Goal: Task Accomplishment & Management: Manage account settings

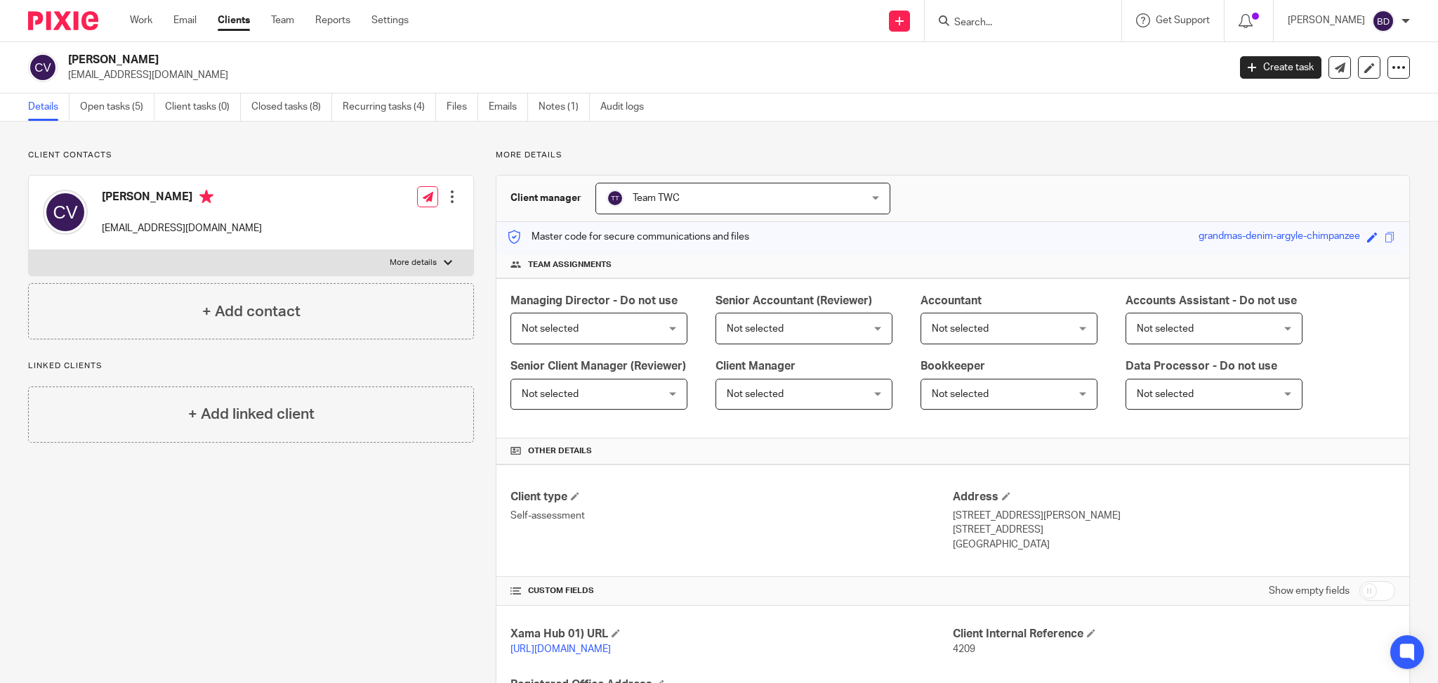
click at [129, 27] on div "Work Email Clients Team Reports Settings Work Email Clients Team Reports Settin…" at bounding box center [273, 20] width 314 height 41
click at [140, 20] on link "Work" at bounding box center [141, 20] width 22 height 14
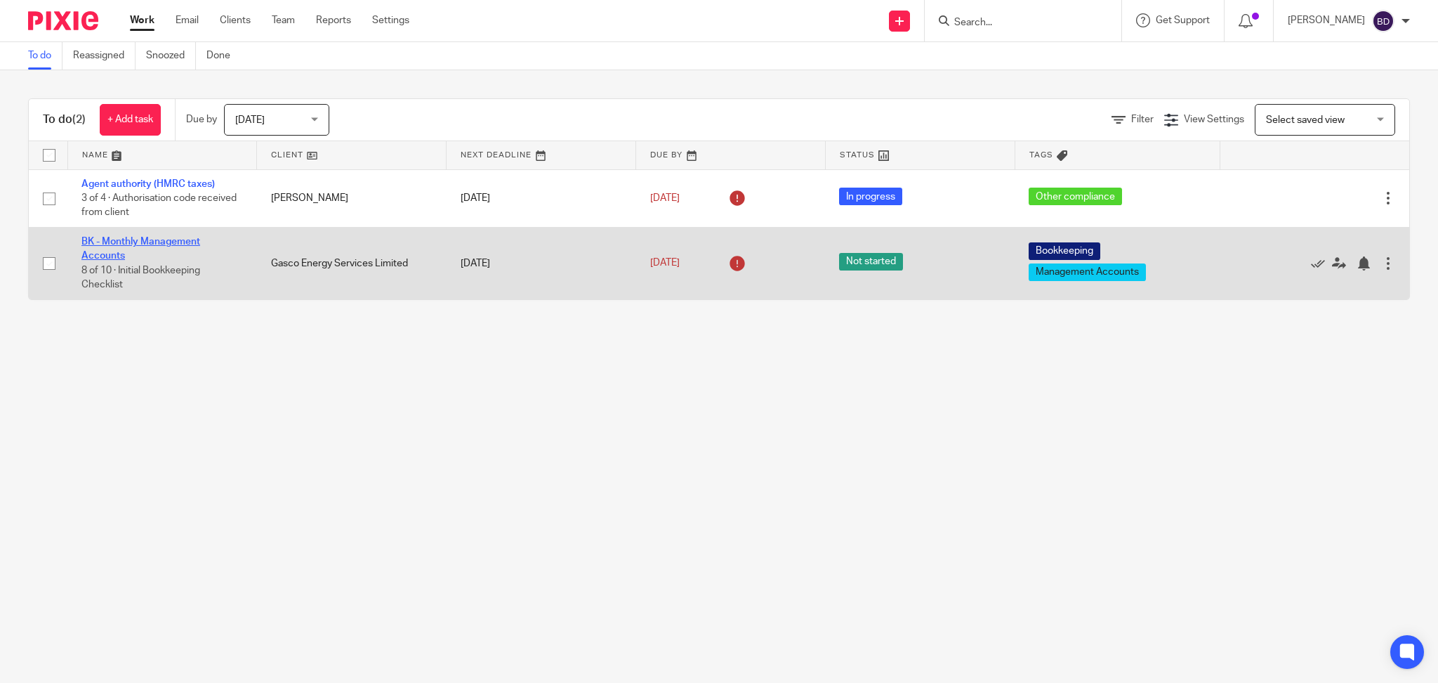
click at [121, 237] on link "BK - Monthly Management Accounts" at bounding box center [140, 249] width 119 height 24
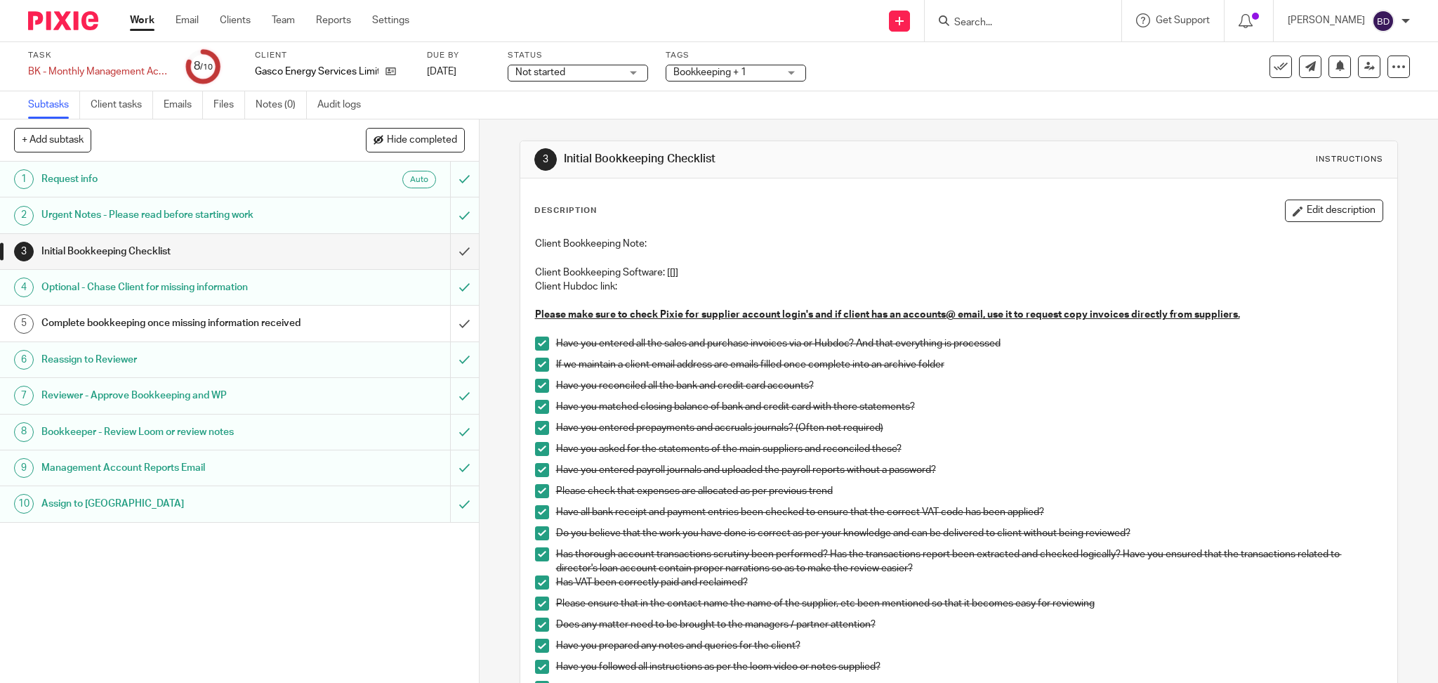
click at [195, 158] on div "+ Add subtask Hide completed Cancel + Add" at bounding box center [239, 140] width 479 height 42
click at [178, 172] on h1 "Request info" at bounding box center [172, 179] width 263 height 21
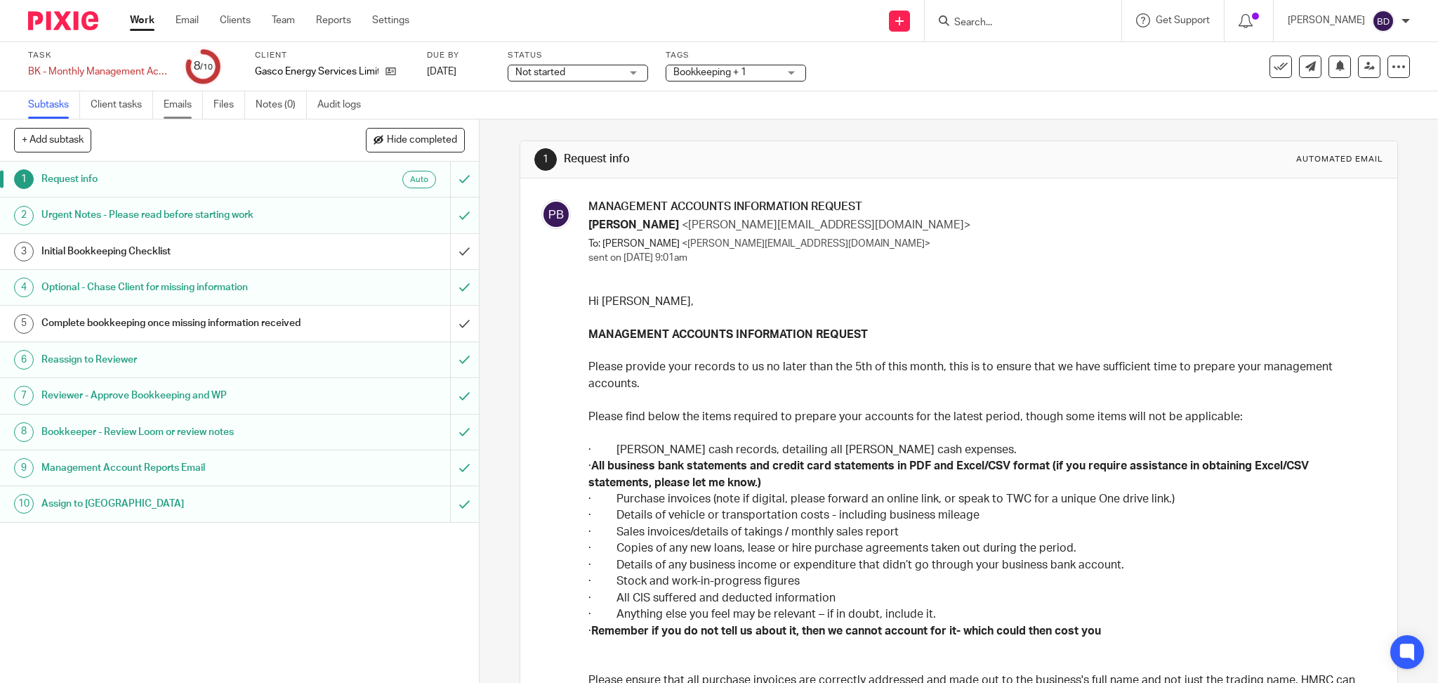
click at [178, 106] on link "Emails" at bounding box center [183, 104] width 39 height 27
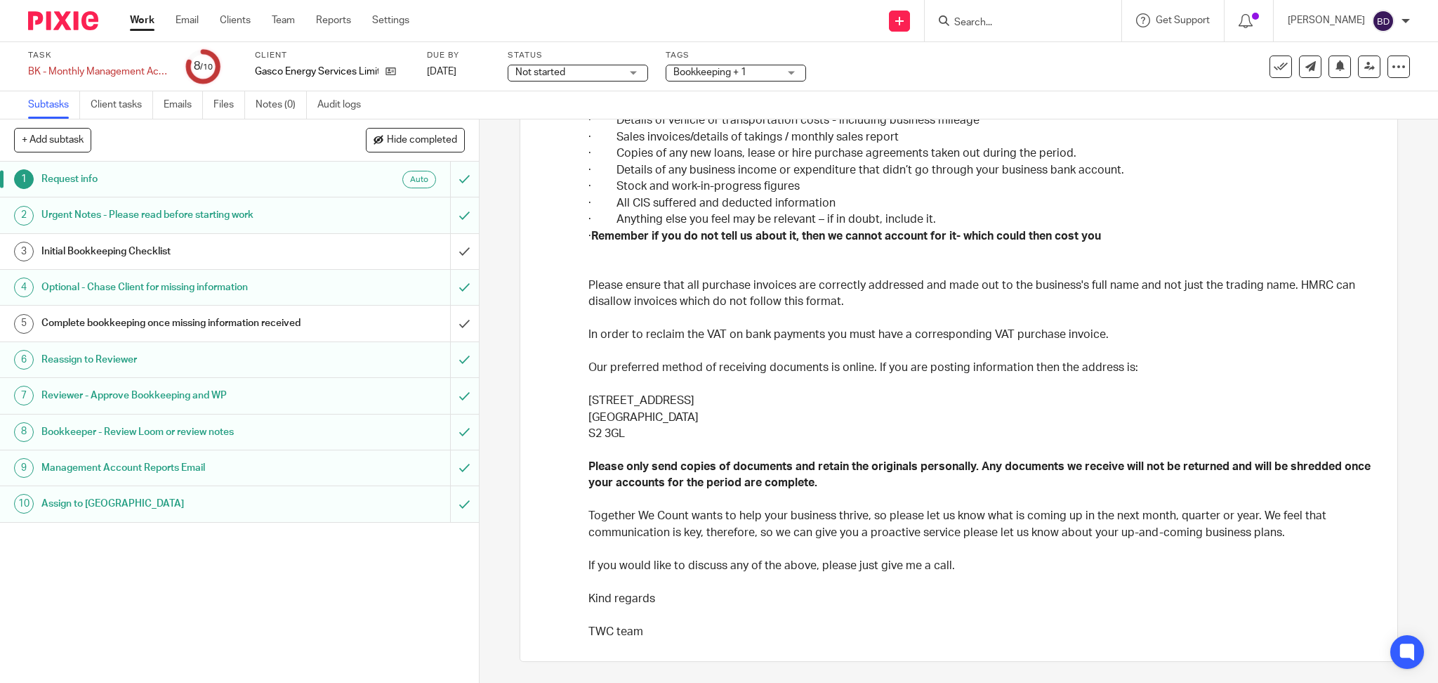
scroll to position [395, 0]
click at [984, 25] on input "Search" at bounding box center [1016, 23] width 126 height 13
click at [1272, 74] on button at bounding box center [1281, 66] width 22 height 22
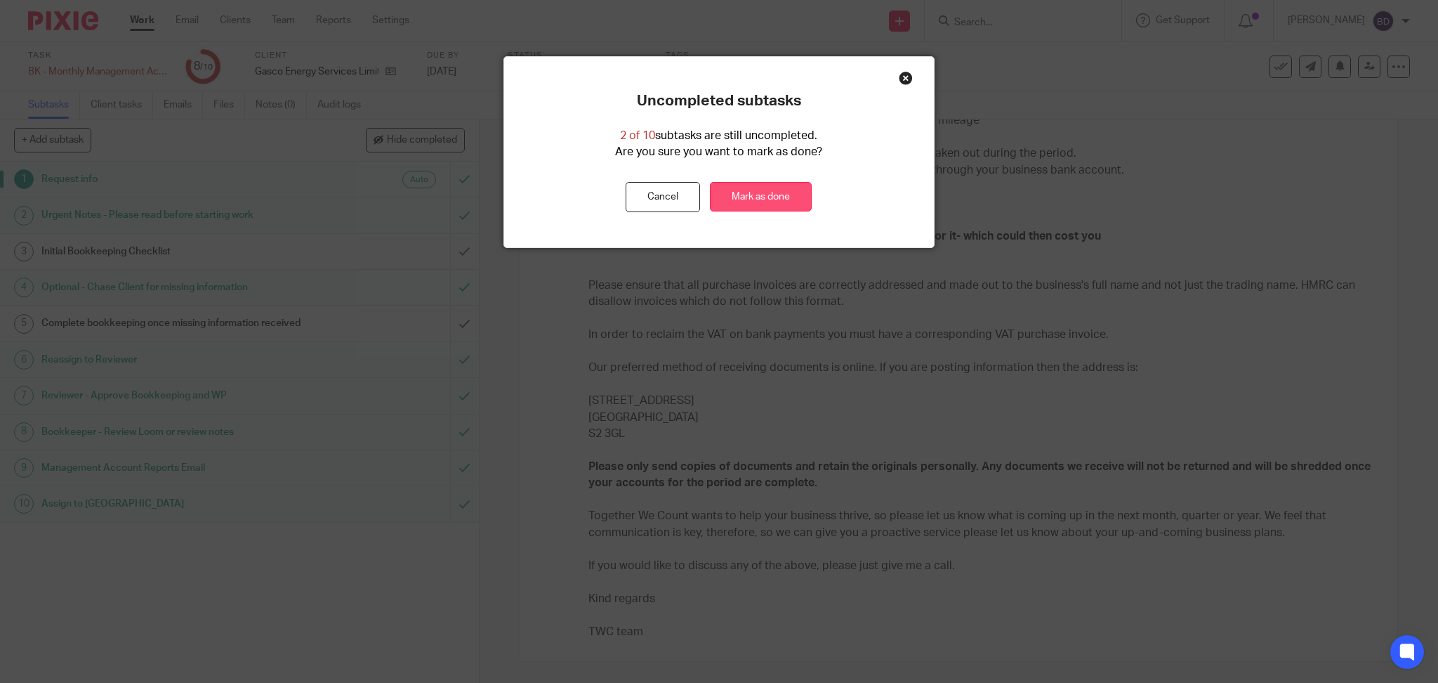
click at [751, 188] on link "Mark as done" at bounding box center [761, 197] width 102 height 30
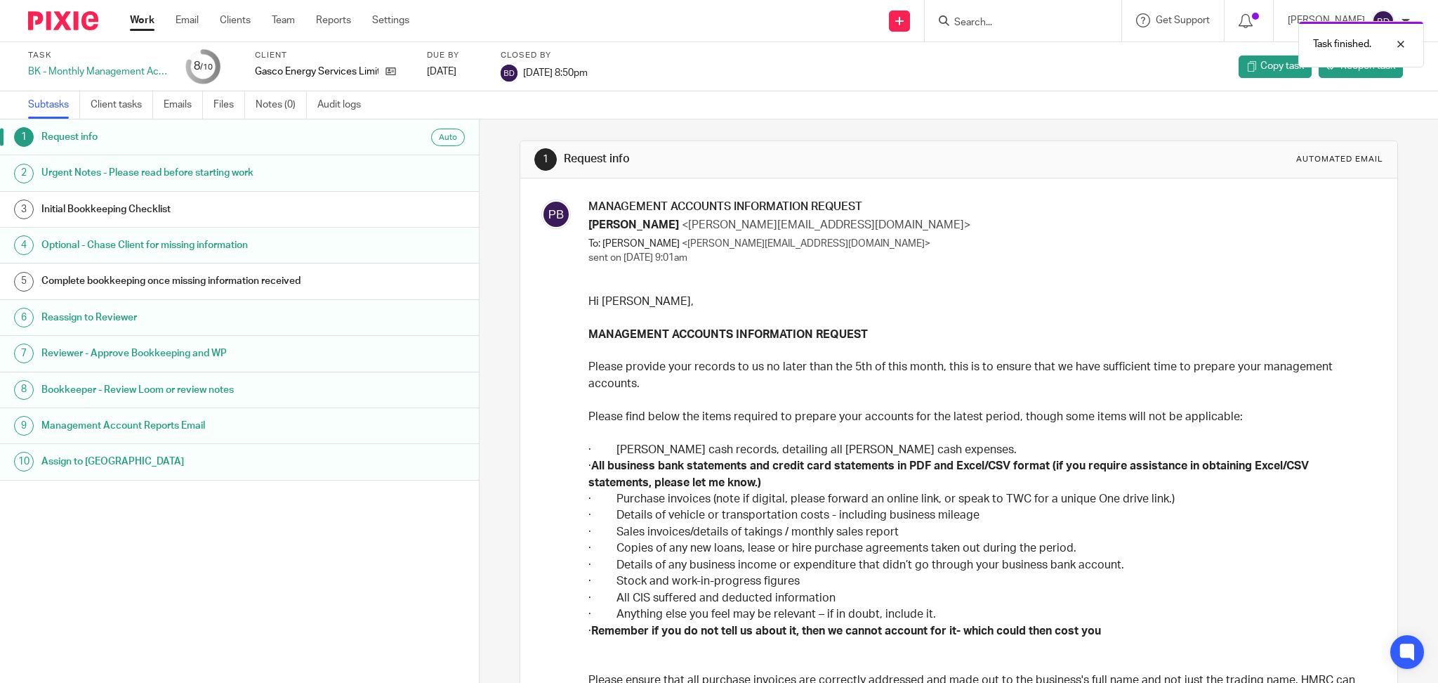
click at [147, 18] on link "Work" at bounding box center [142, 20] width 25 height 14
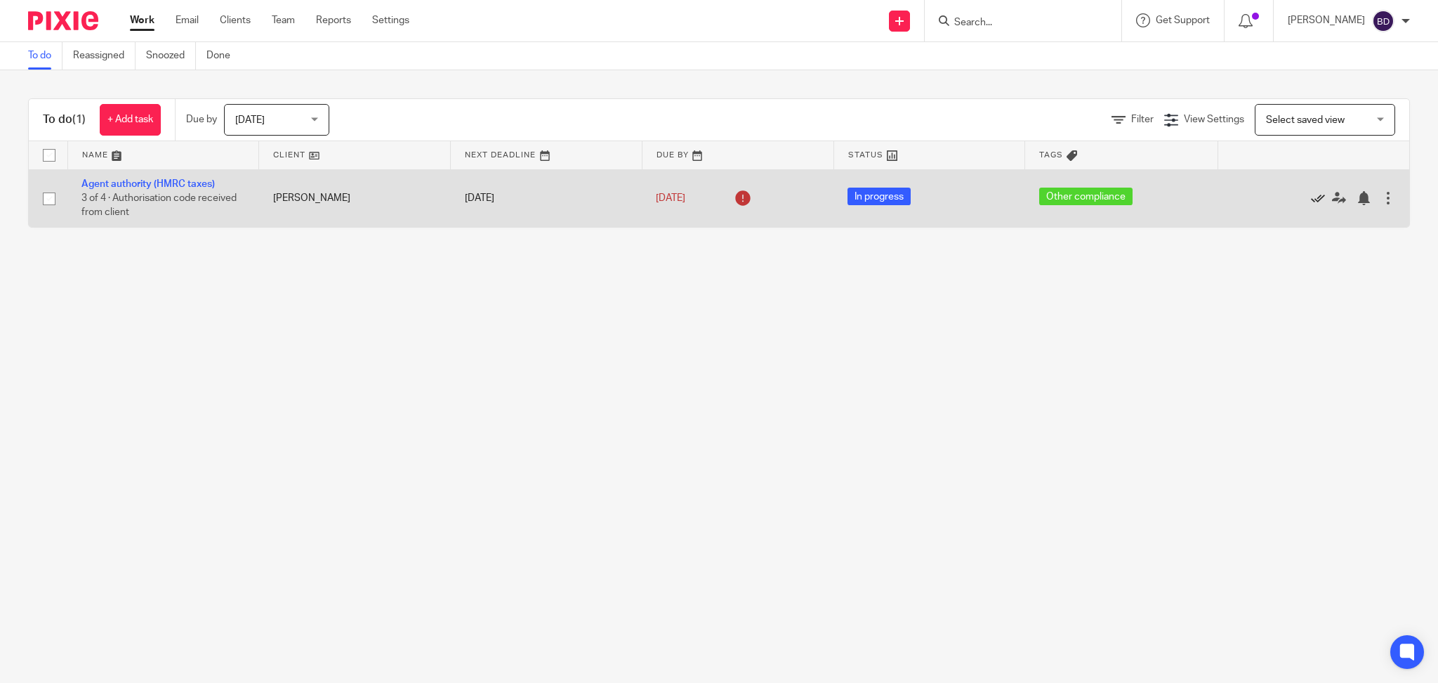
click at [1311, 200] on icon at bounding box center [1318, 198] width 14 height 14
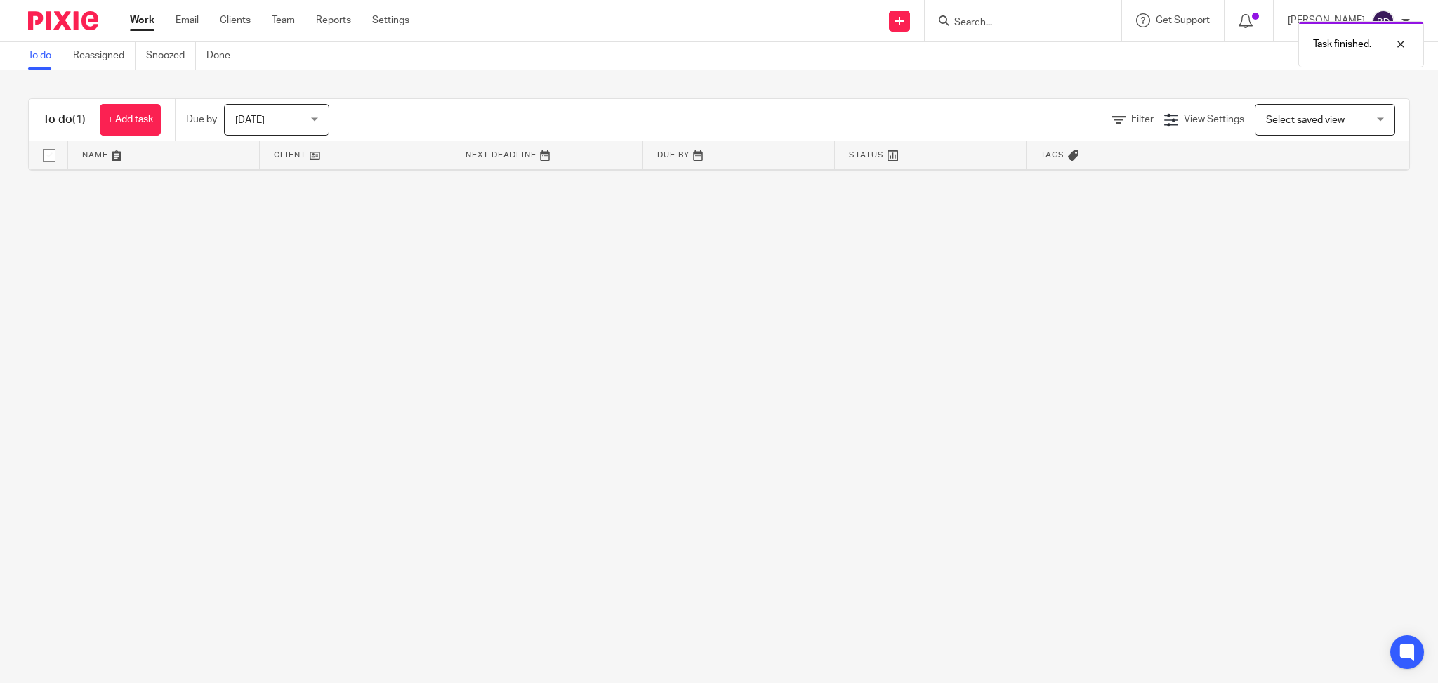
click at [136, 22] on link "Work" at bounding box center [142, 20] width 25 height 14
